Goal: Transaction & Acquisition: Obtain resource

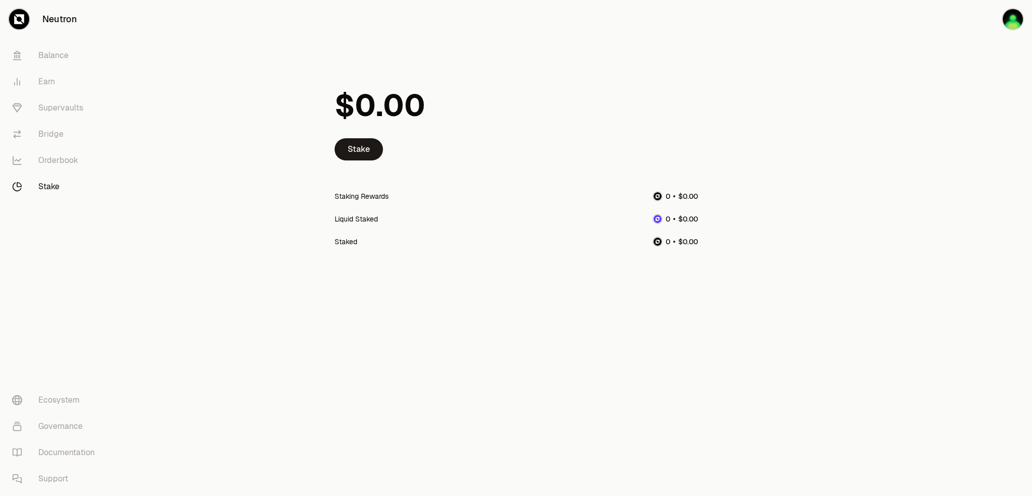
click at [249, 336] on div "Neutron Balance Earn Supervaults Bridge Orderbook Stake Ecosystem Governance Do…" at bounding box center [572, 248] width 919 height 496
click at [48, 106] on link "Supervaults" at bounding box center [56, 108] width 105 height 26
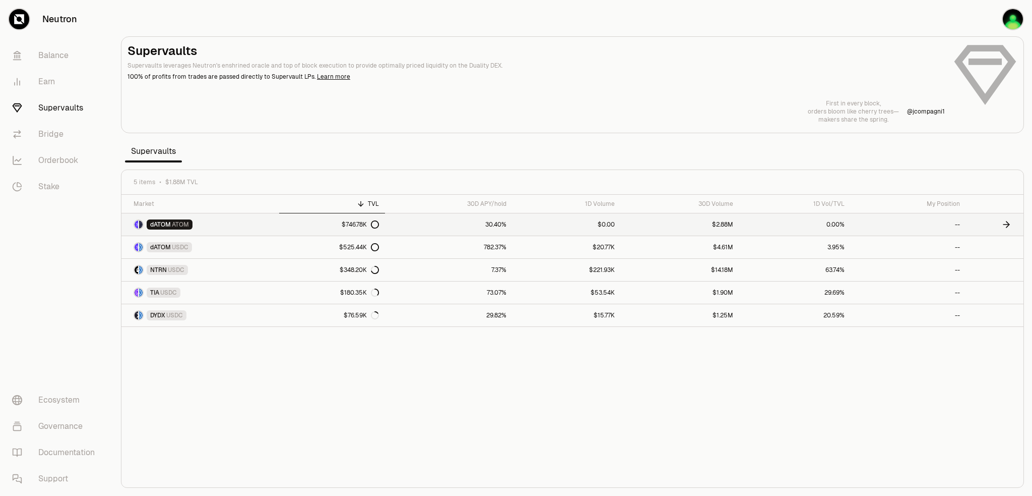
click at [466, 221] on link "30.40%" at bounding box center [449, 224] width 128 height 22
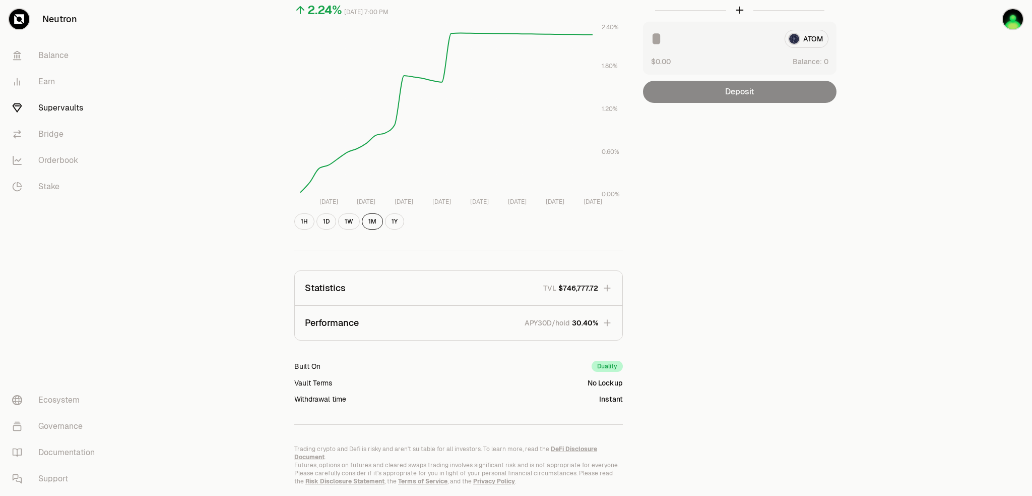
scroll to position [148, 0]
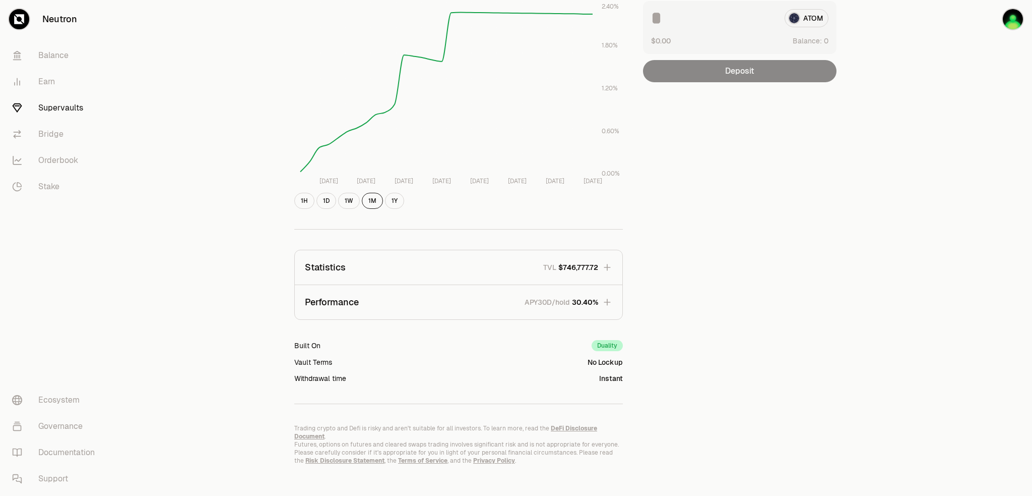
click at [605, 306] on icon "button" at bounding box center [607, 302] width 10 height 10
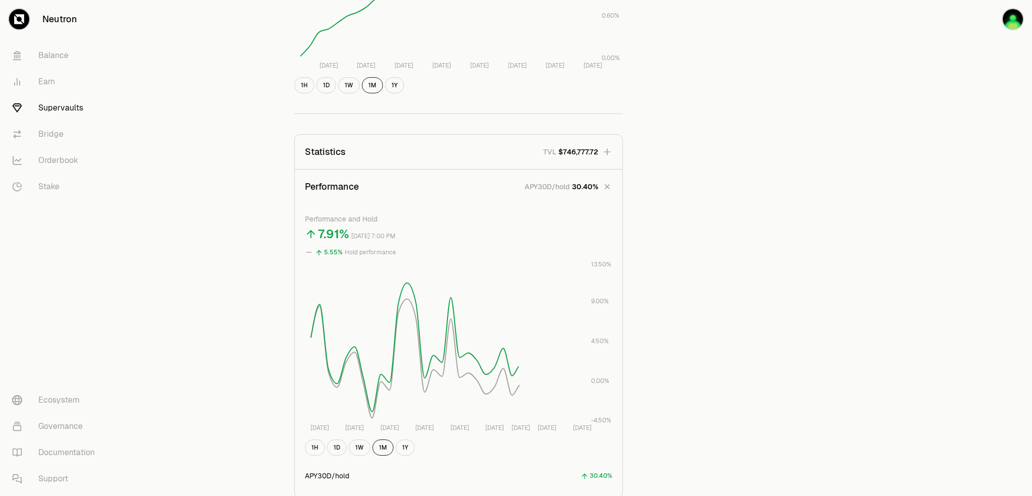
scroll to position [299, 0]
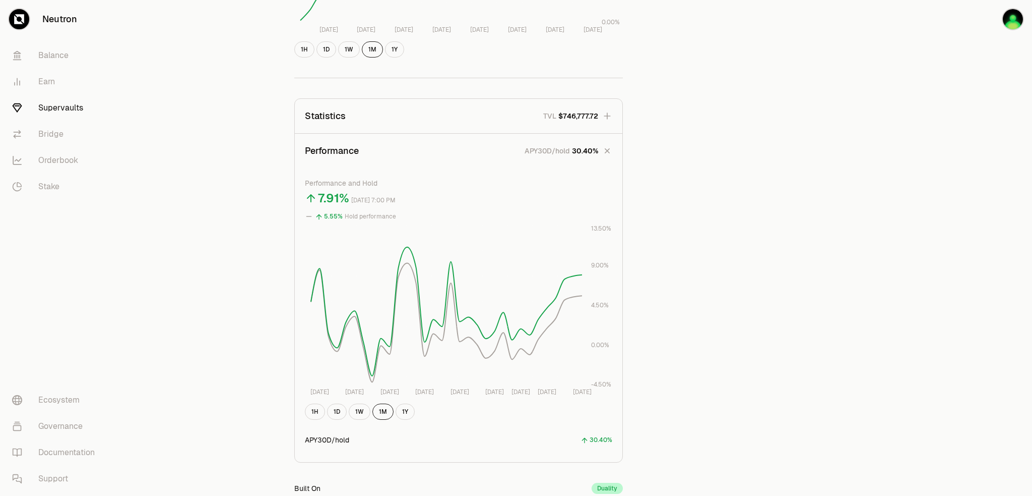
click at [603, 117] on icon "button" at bounding box center [607, 116] width 10 height 10
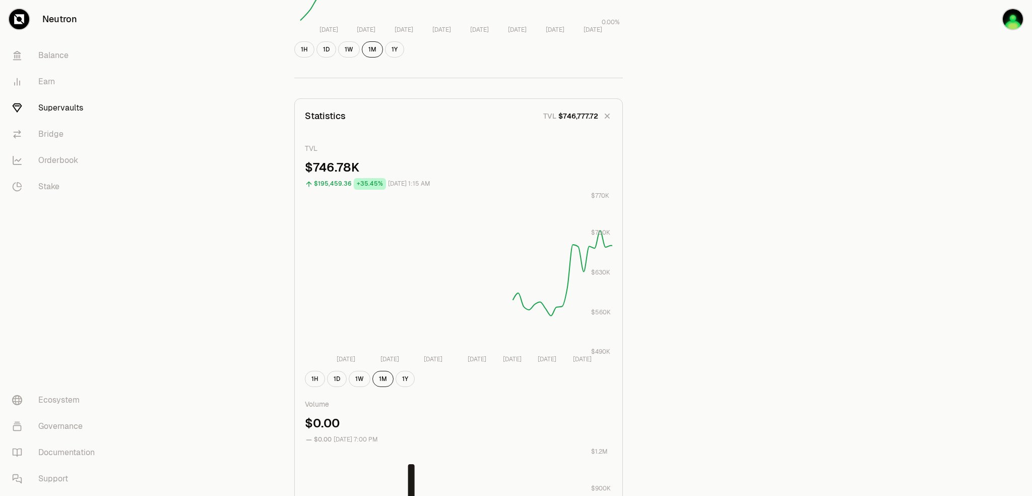
click at [603, 117] on icon "button" at bounding box center [607, 116] width 14 height 14
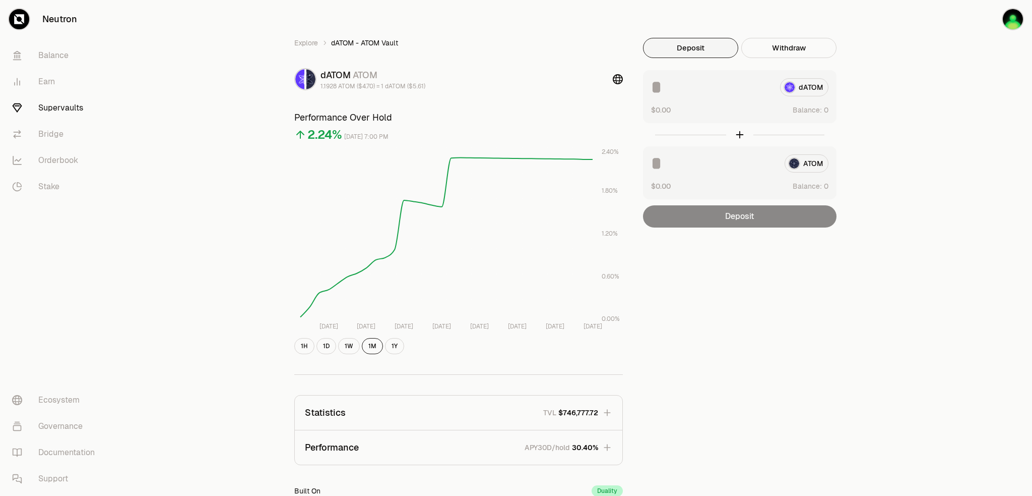
scroll to position [0, 0]
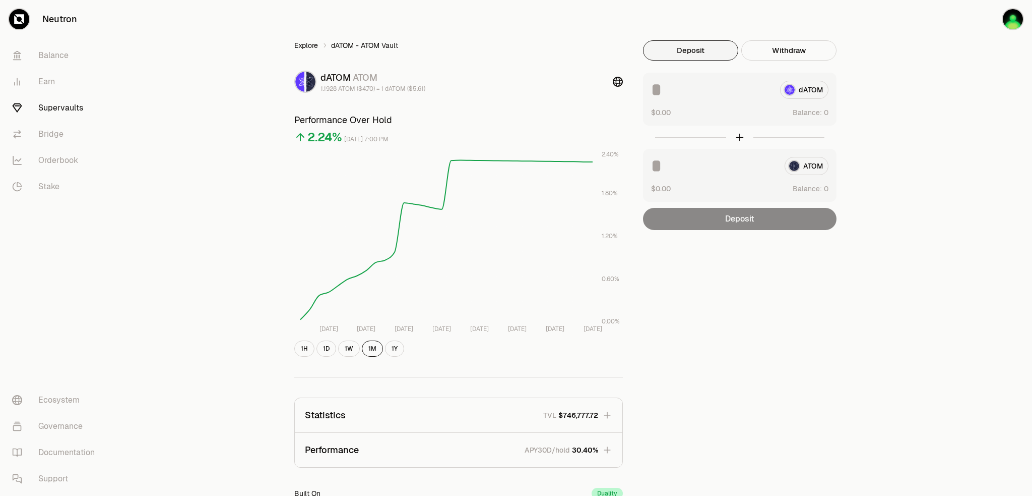
drag, startPoint x: 319, startPoint y: 53, endPoint x: 313, endPoint y: 50, distance: 6.3
click at [319, 53] on div "Explore dATOM - ATOM Vault dATOM ATOM 1.1928 ATOM ($4.70) = 1 dATOM ($5.61) Per…" at bounding box center [458, 326] width 353 height 572
click at [312, 49] on link "Explore" at bounding box center [306, 45] width 24 height 10
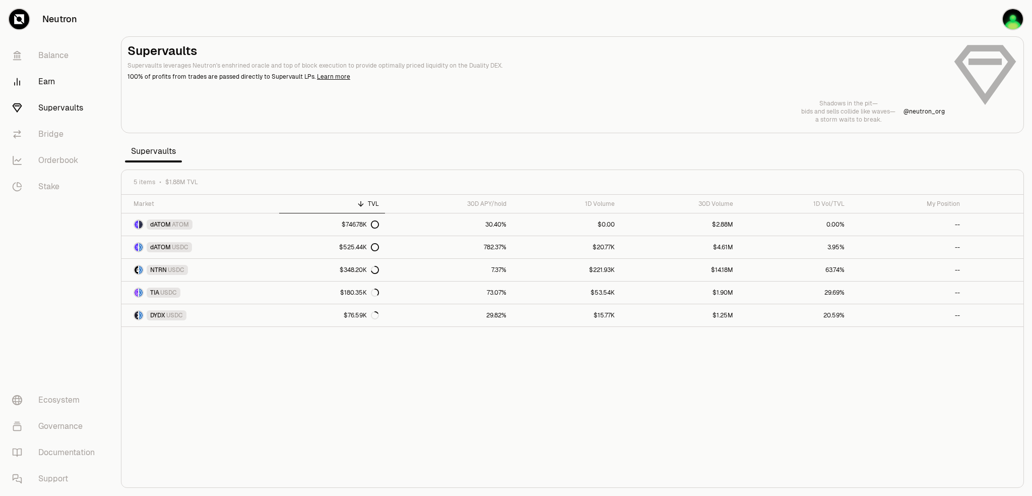
click at [60, 87] on link "Earn" at bounding box center [56, 82] width 105 height 26
click at [50, 85] on link "Earn" at bounding box center [56, 82] width 105 height 26
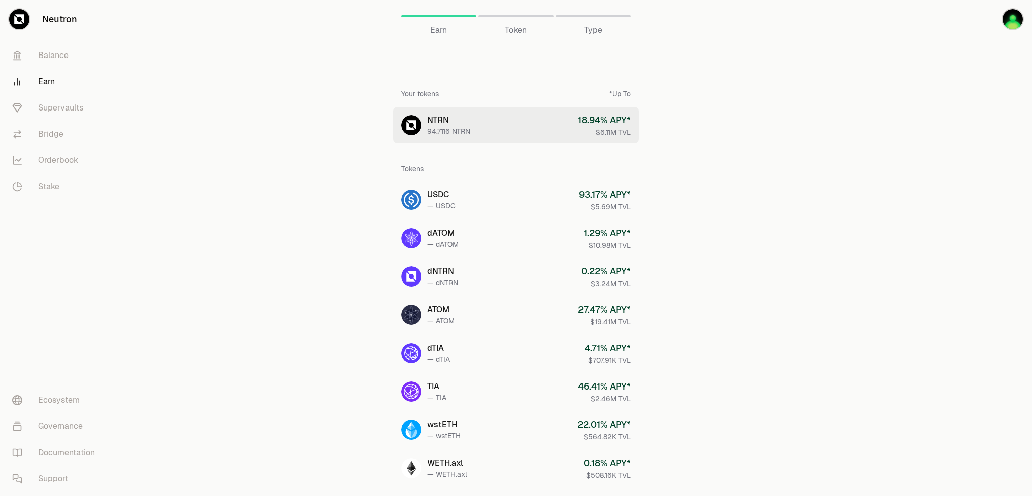
click at [444, 127] on div "94.7116 NTRN" at bounding box center [448, 131] width 43 height 10
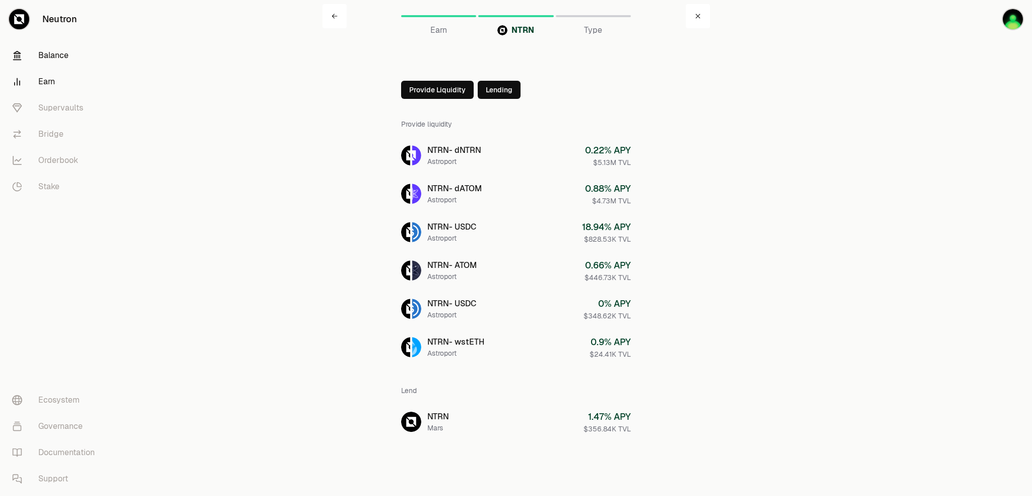
click at [56, 60] on link "Balance" at bounding box center [56, 55] width 105 height 26
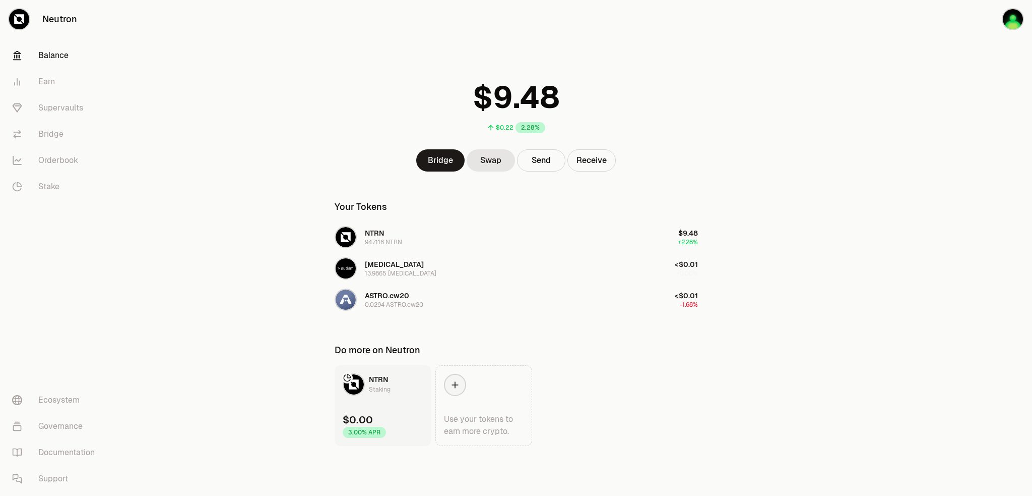
click at [231, 274] on main "$0.22 2.28% Bridge Swap Send Receive Your Tokens NTRN 94.7116 NTRN $9.48 +2.28%…" at bounding box center [572, 243] width 919 height 486
click at [219, 273] on main "$0.22 2.28% Bridge Swap Send Receive Your Tokens NTRN 94.7116 NTRN $9.48 +2.28%…" at bounding box center [572, 243] width 919 height 486
click at [34, 83] on link "Earn" at bounding box center [56, 82] width 105 height 26
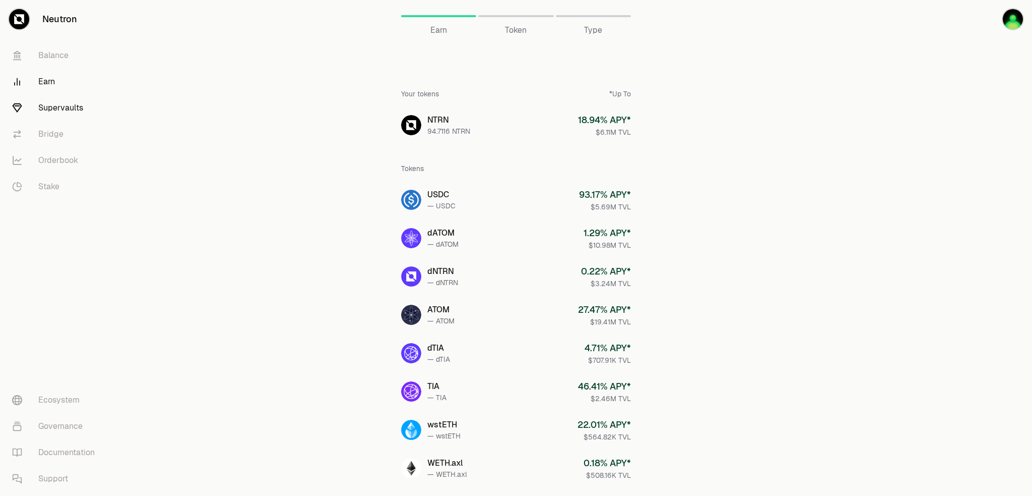
click at [48, 105] on link "Supervaults" at bounding box center [56, 108] width 105 height 26
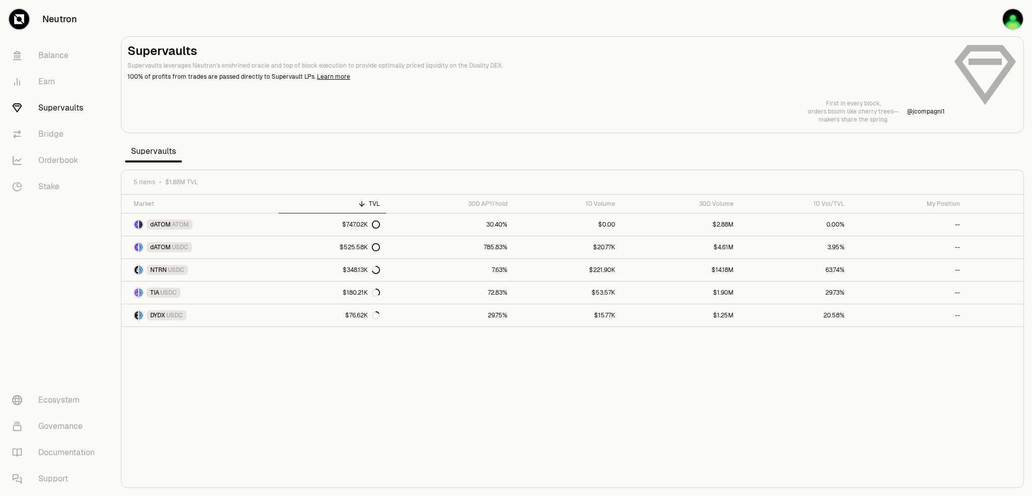
click at [26, 255] on nav "Balance Earn Supervaults Bridge Orderbook Stake Ecosystem Governance Documentat…" at bounding box center [56, 266] width 113 height 457
